Goal: Transaction & Acquisition: Book appointment/travel/reservation

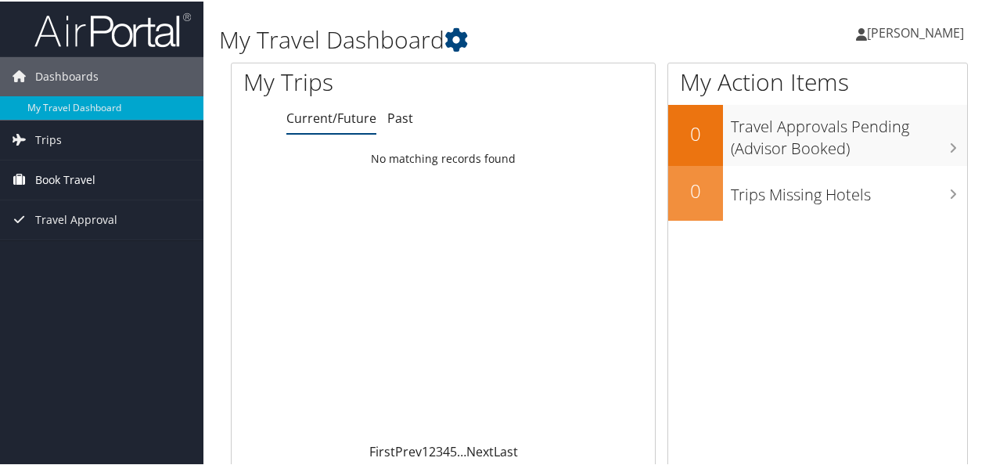
click at [58, 176] on span "Book Travel" at bounding box center [65, 178] width 60 height 39
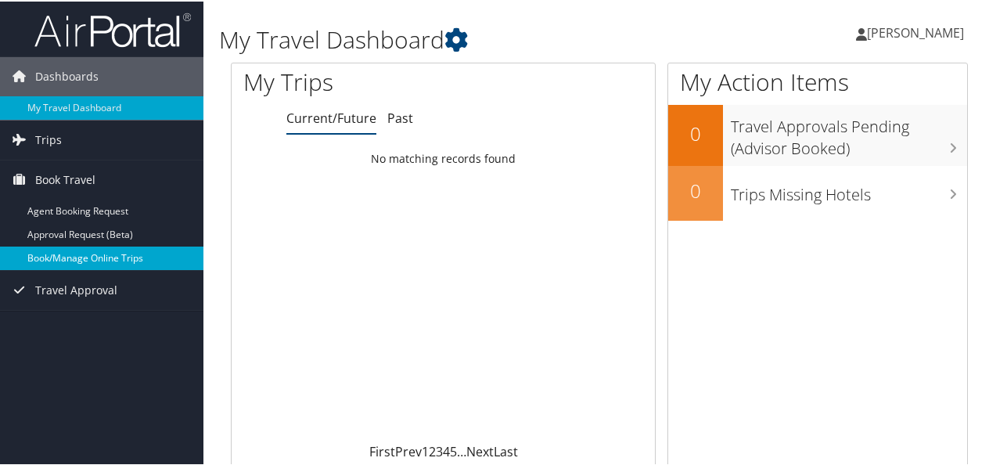
click at [84, 253] on link "Book/Manage Online Trips" at bounding box center [101, 256] width 203 height 23
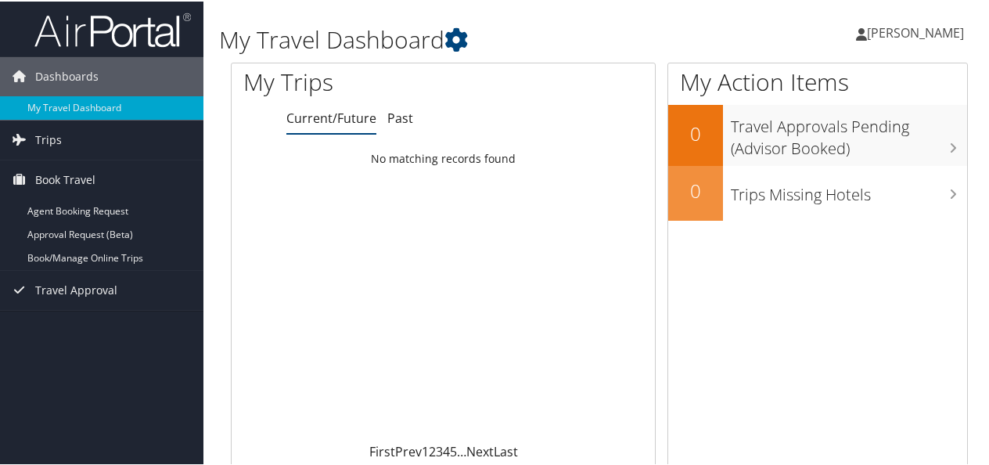
click at [354, 300] on div "Loading... No matching records found" at bounding box center [443, 291] width 423 height 297
click at [867, 31] on span "[PERSON_NAME]" at bounding box center [915, 31] width 97 height 17
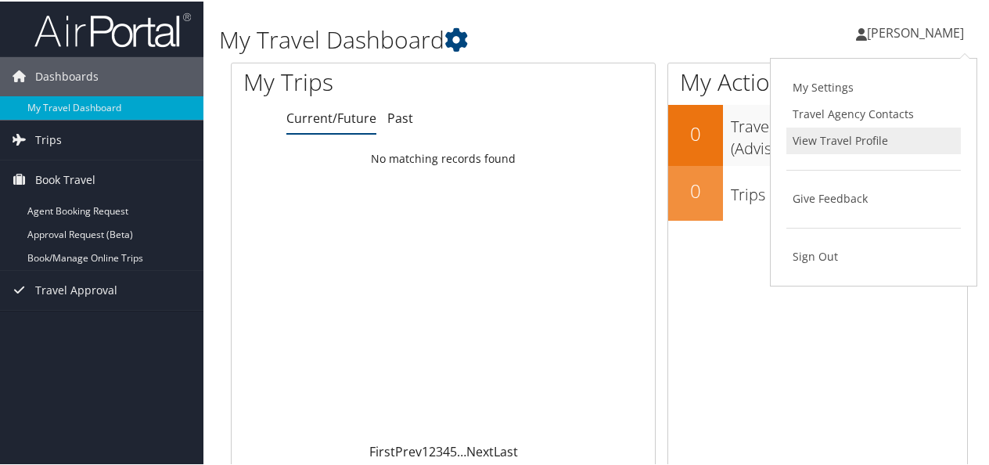
click at [842, 134] on link "View Travel Profile" at bounding box center [873, 139] width 174 height 27
